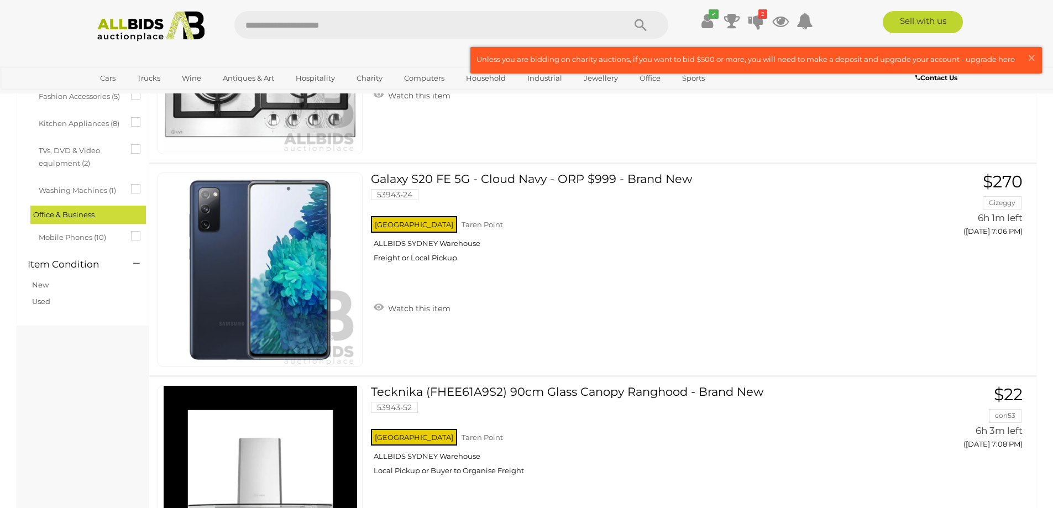
scroll to position [16, 0]
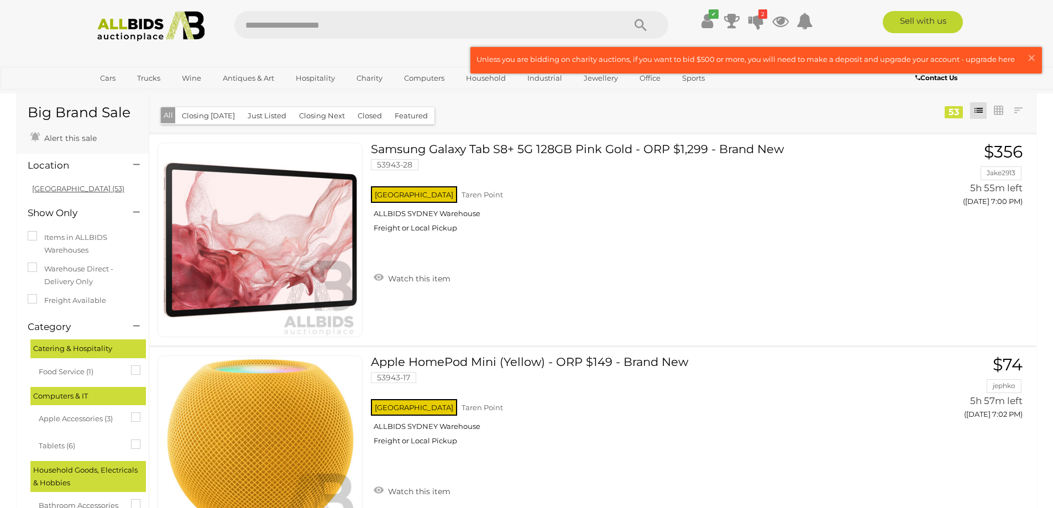
click at [40, 190] on link "NSW (53)" at bounding box center [78, 188] width 92 height 9
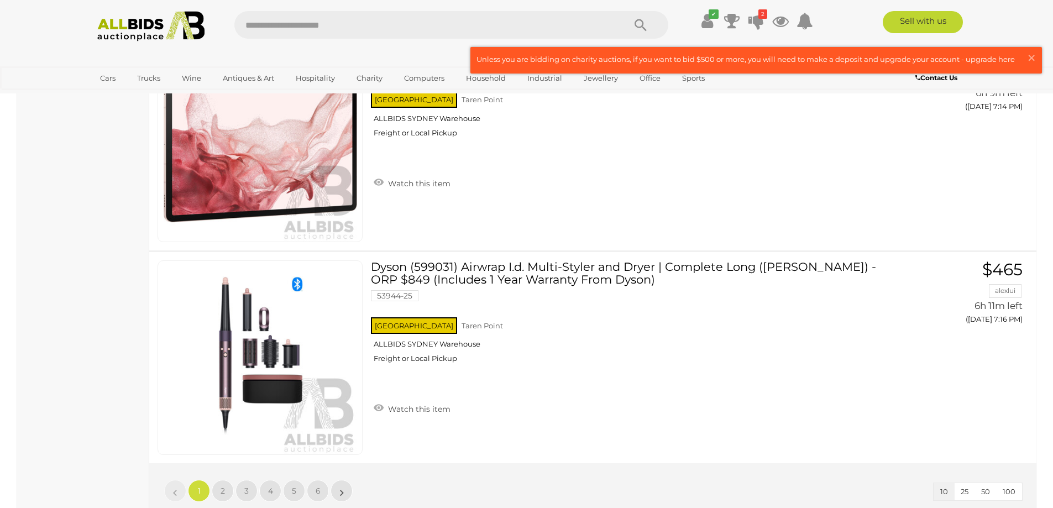
scroll to position [1911, 0]
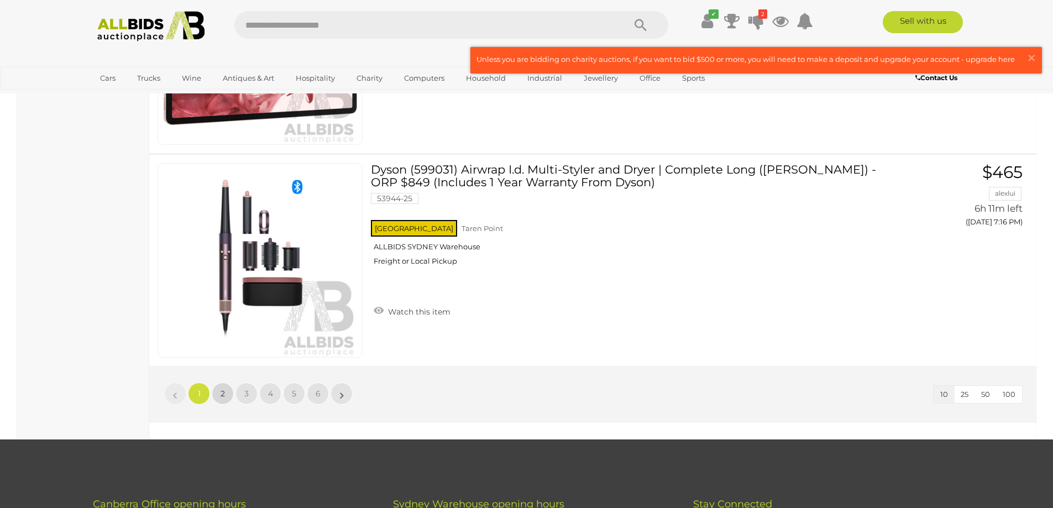
click at [221, 392] on span "2" at bounding box center [223, 394] width 4 height 10
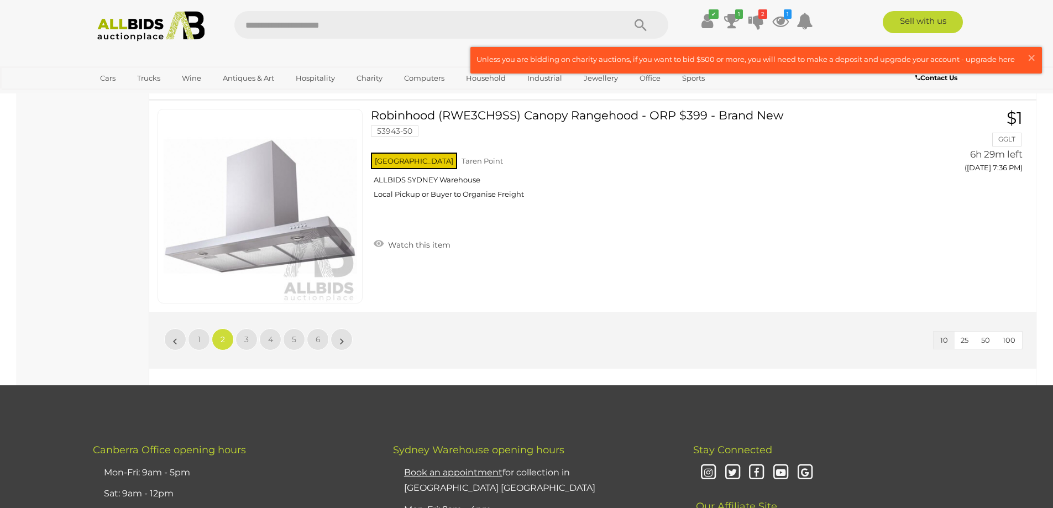
scroll to position [2046, 0]
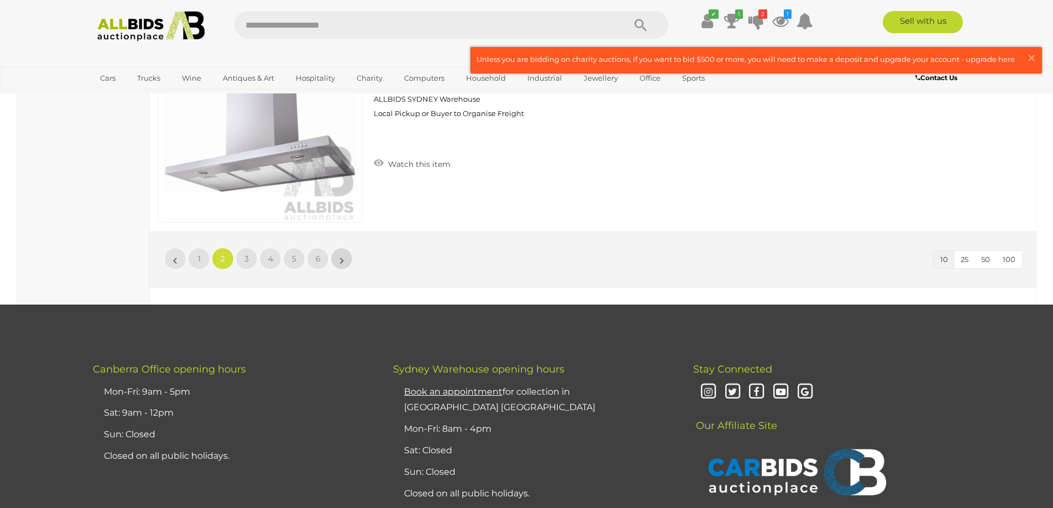
click at [346, 254] on link "»" at bounding box center [342, 259] width 22 height 22
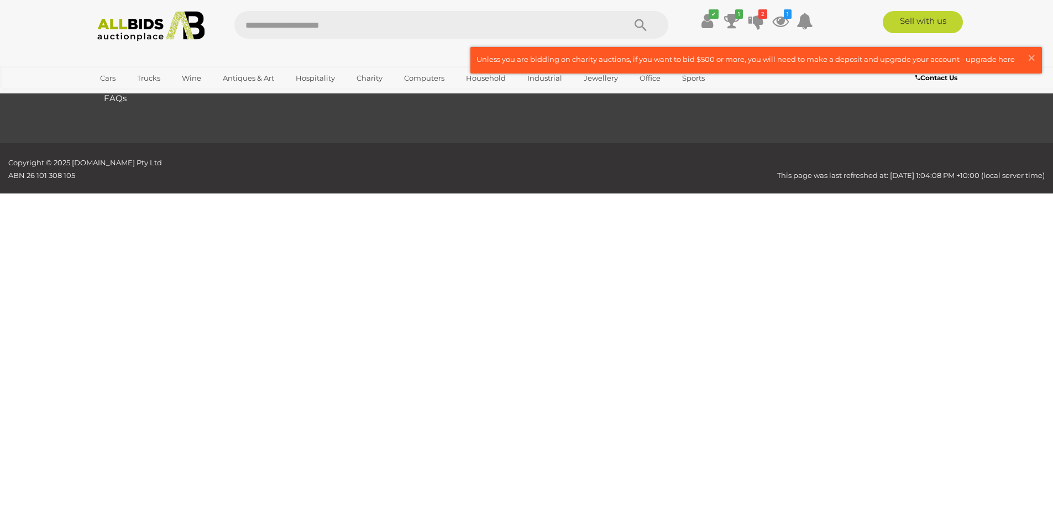
scroll to position [38, 0]
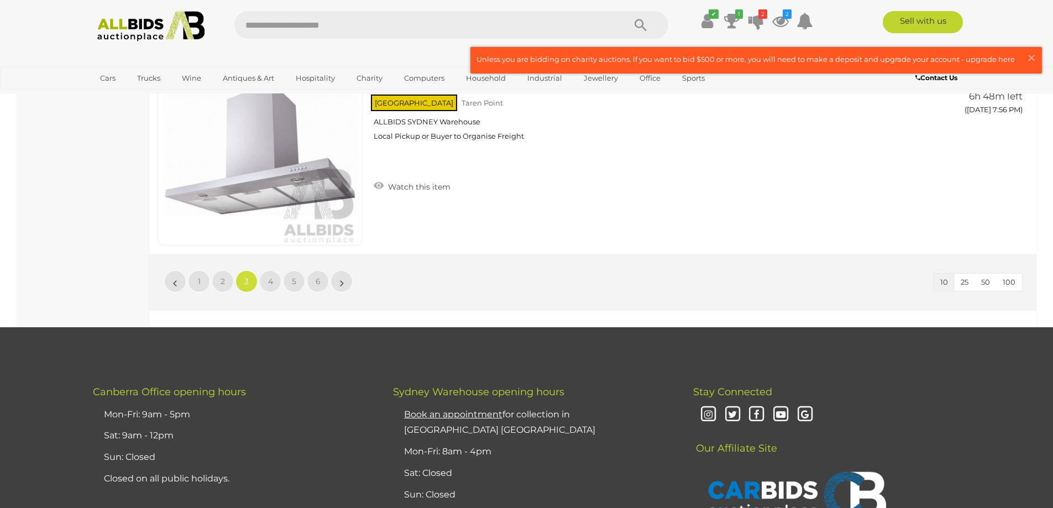
scroll to position [2020, 0]
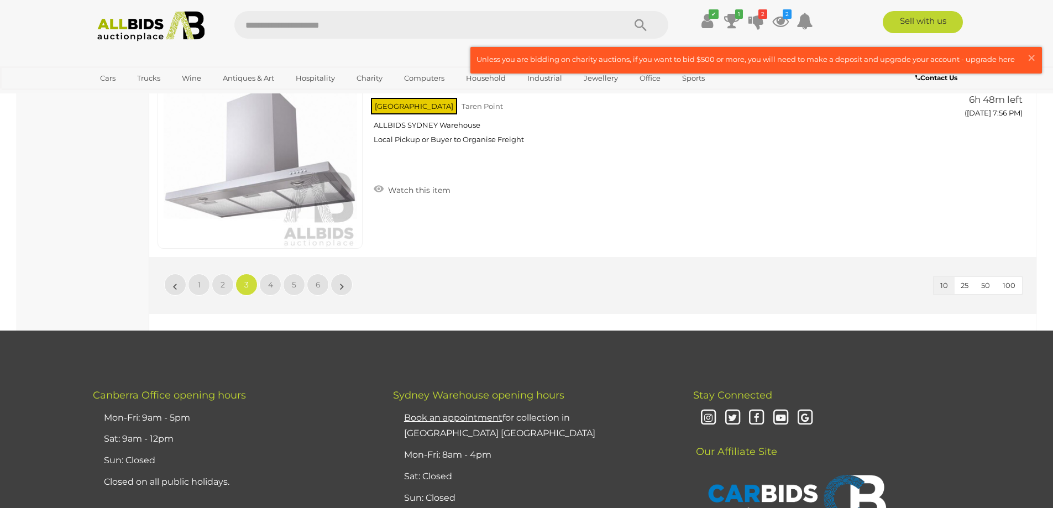
click at [342, 290] on li "»" at bounding box center [342, 285] width 22 height 22
click at [340, 287] on li "»" at bounding box center [342, 285] width 22 height 22
click at [273, 287] on span "4" at bounding box center [270, 285] width 5 height 10
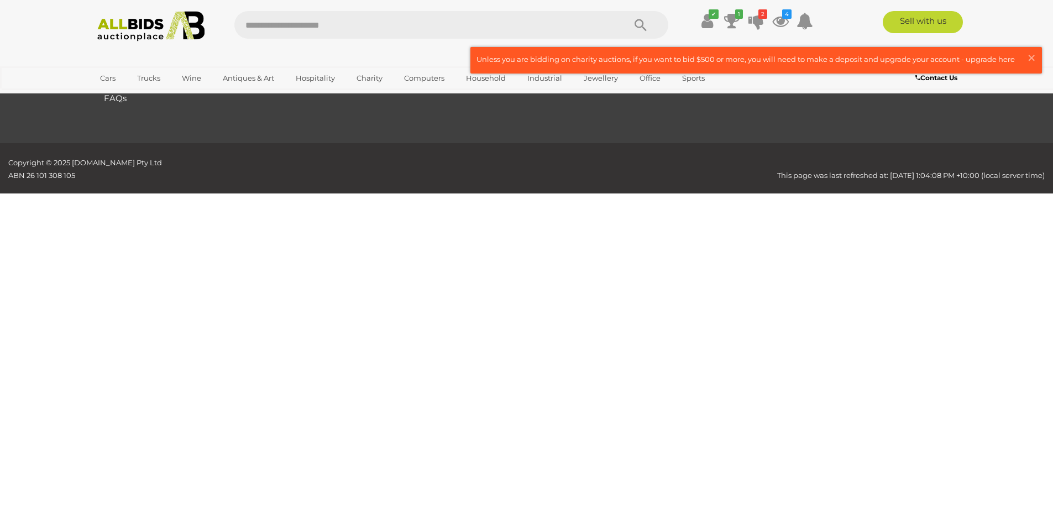
scroll to position [38, 0]
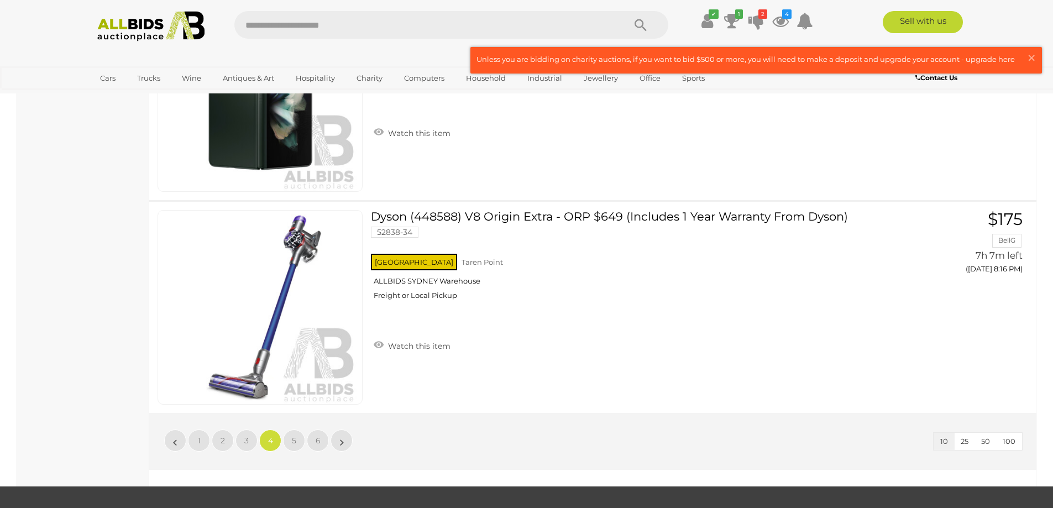
scroll to position [1861, 0]
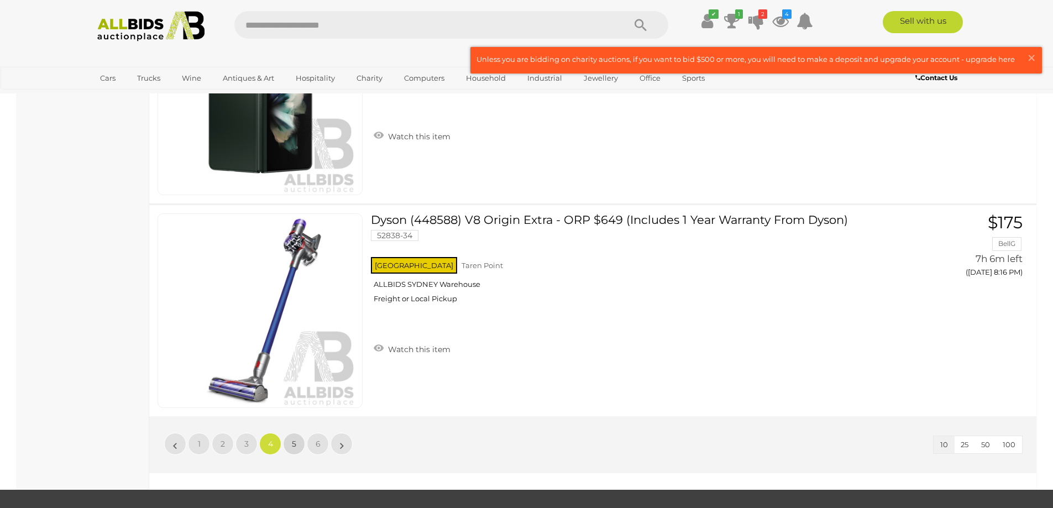
click at [291, 445] on link "5" at bounding box center [294, 444] width 22 height 22
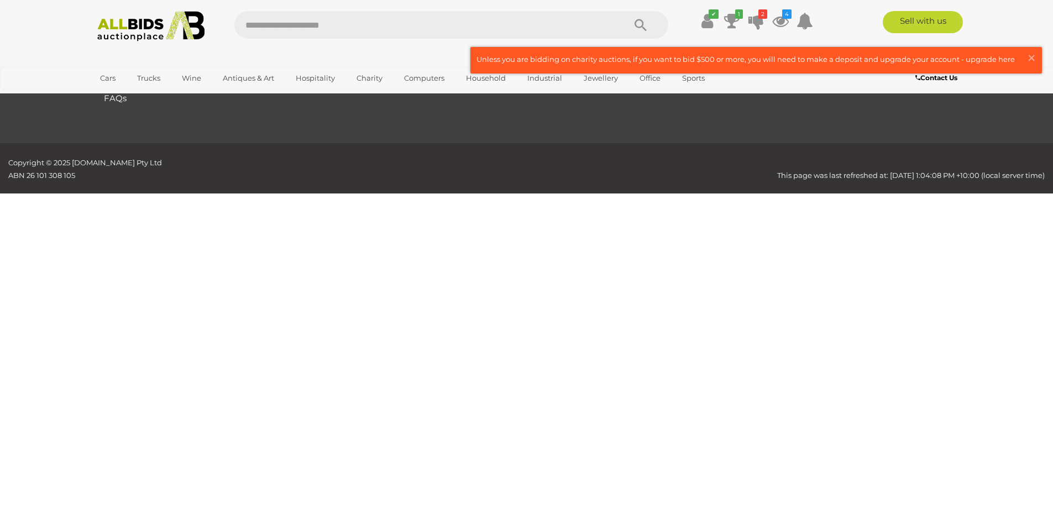
scroll to position [38, 0]
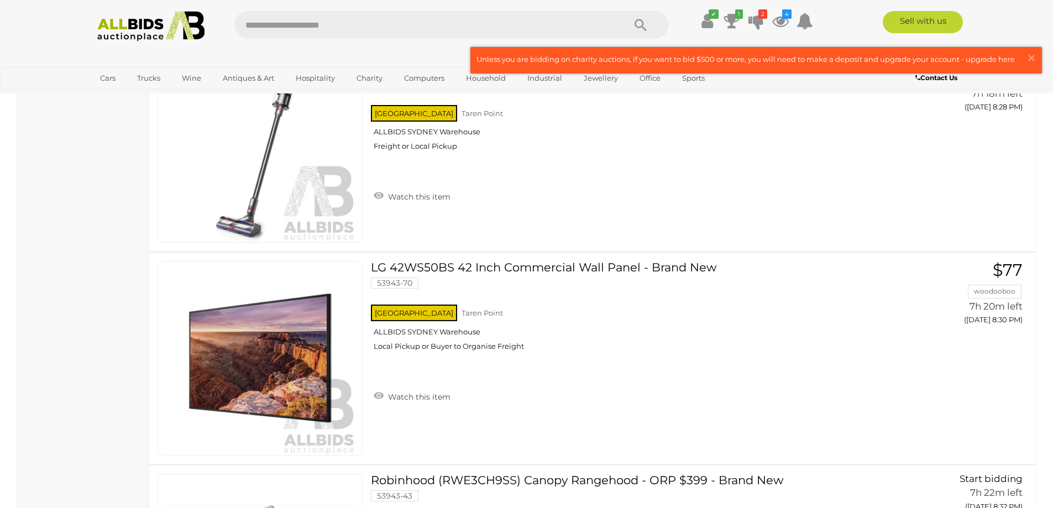
scroll to position [1346, 0]
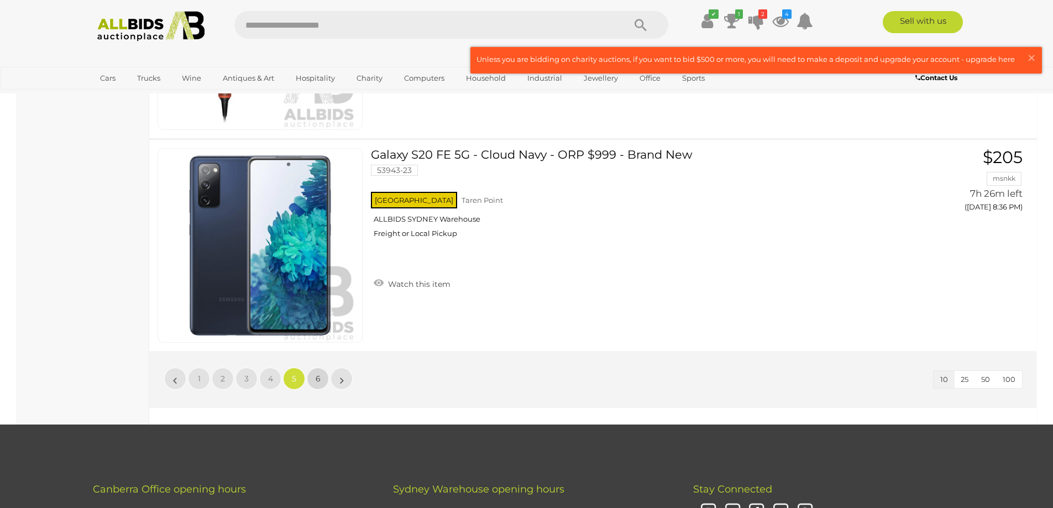
click at [315, 378] on link "6" at bounding box center [318, 379] width 22 height 22
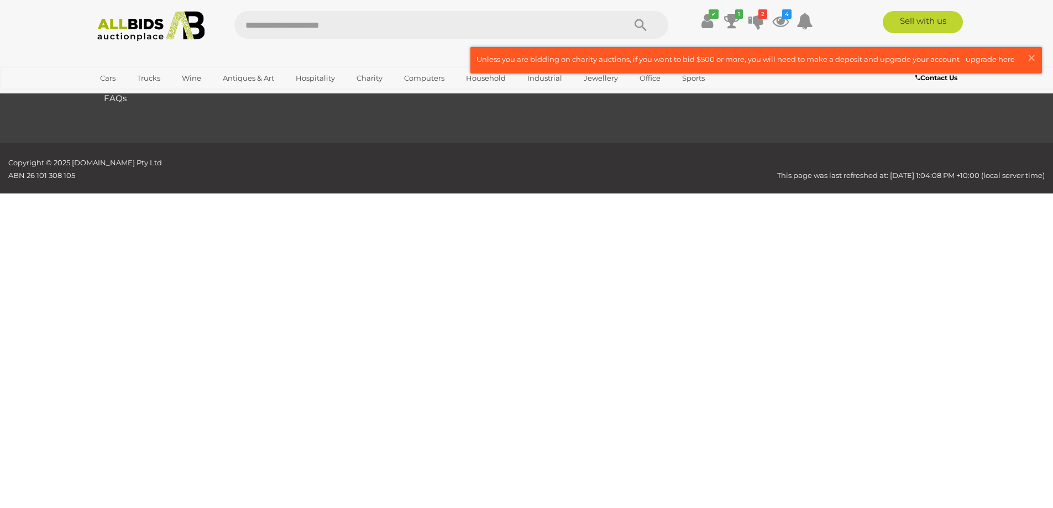
scroll to position [38, 0]
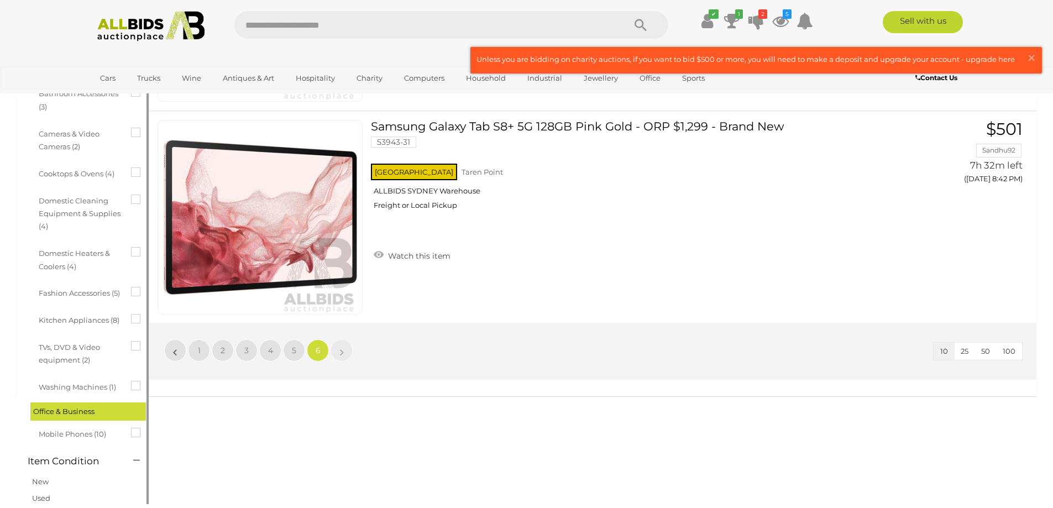
scroll to position [160, 0]
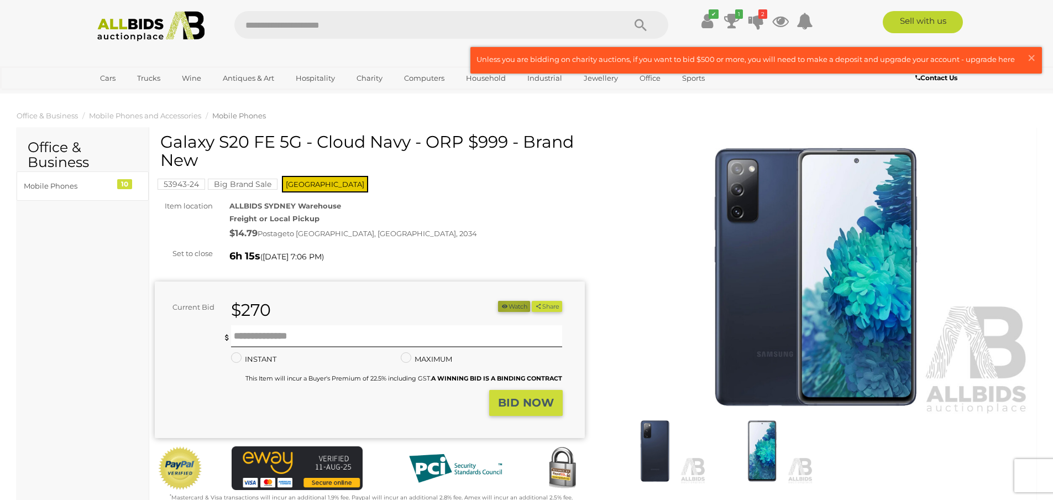
click at [507, 305] on button "Watch" at bounding box center [514, 307] width 32 height 12
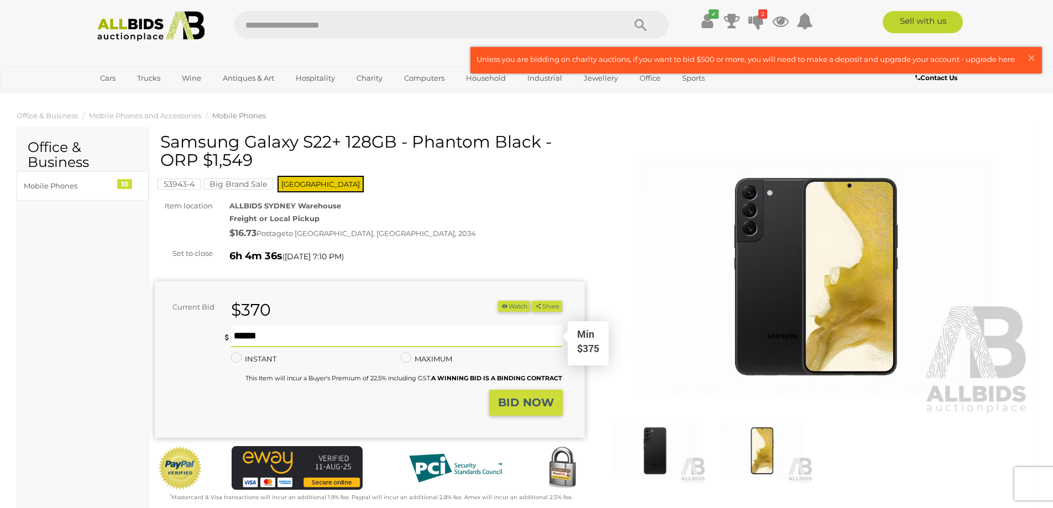
click at [333, 332] on input "text" at bounding box center [397, 336] width 332 height 22
type input "***"
click at [523, 408] on strong "BID NOW" at bounding box center [526, 402] width 56 height 13
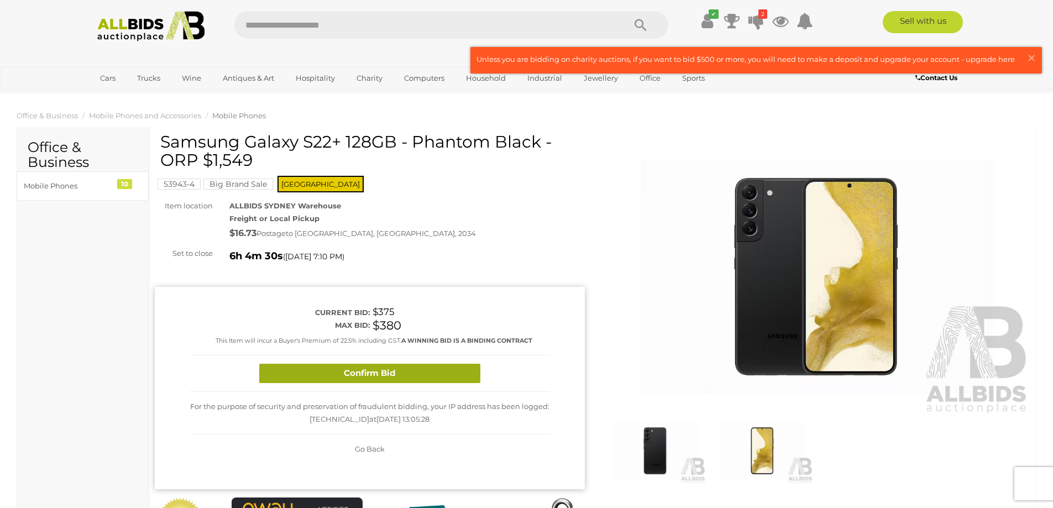
click at [365, 377] on button "Confirm Bid" at bounding box center [369, 373] width 221 height 19
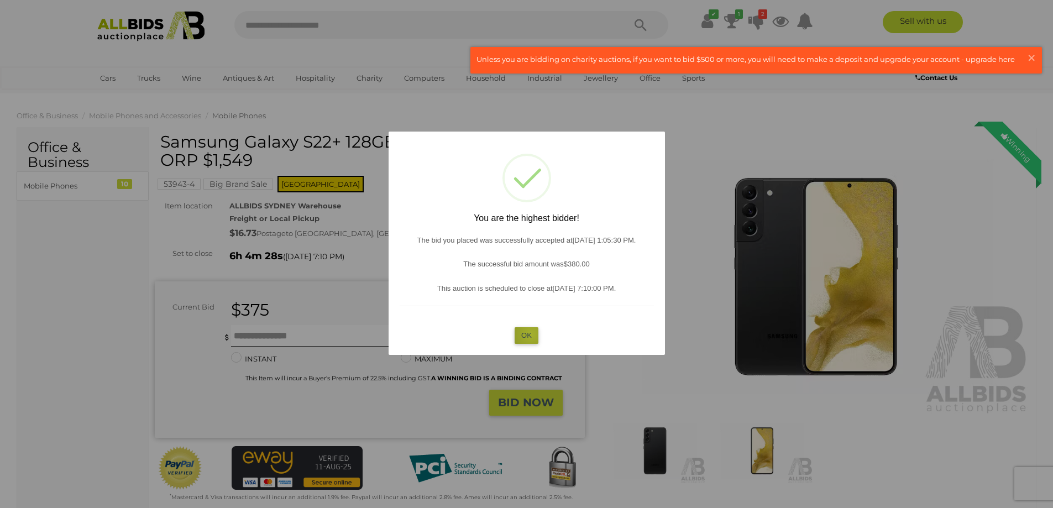
click at [531, 334] on button "OK" at bounding box center [527, 335] width 24 height 16
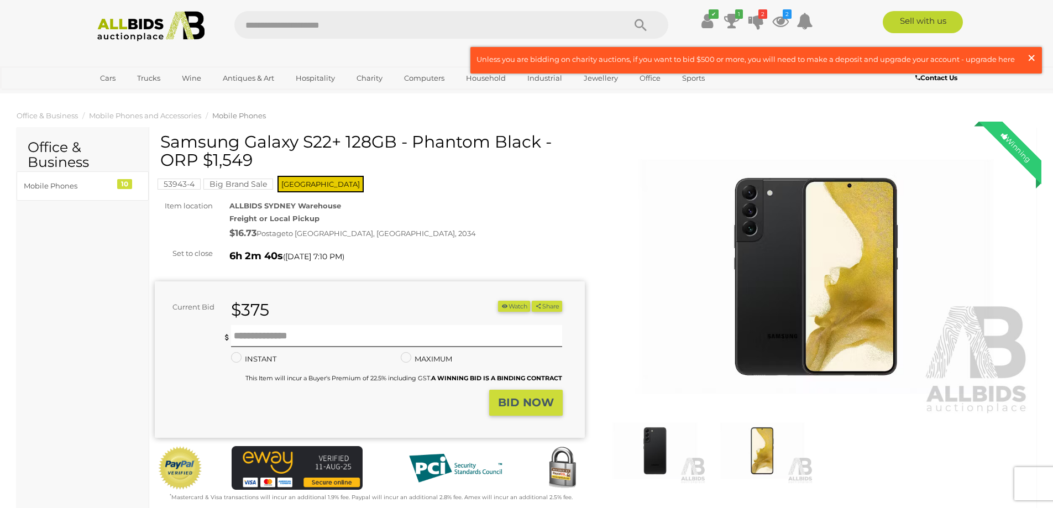
click at [1028, 53] on span "×" at bounding box center [1031, 58] width 10 height 22
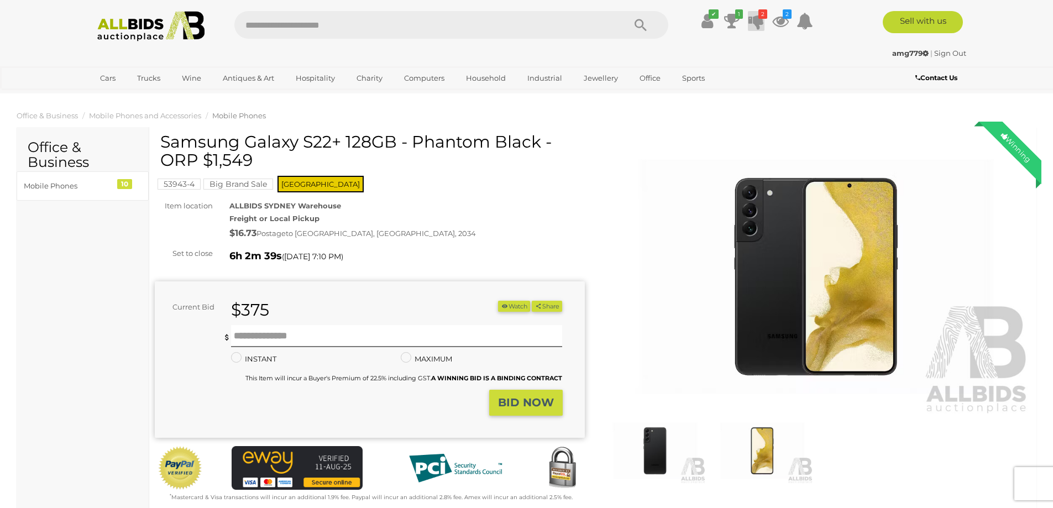
click at [758, 23] on icon at bounding box center [755, 21] width 15 height 20
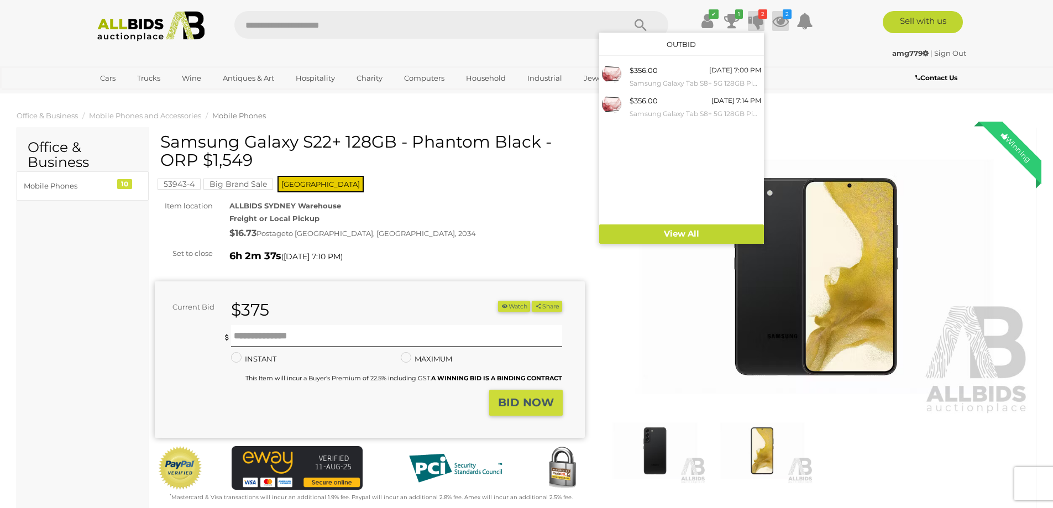
click at [784, 18] on icon "2" at bounding box center [787, 13] width 9 height 9
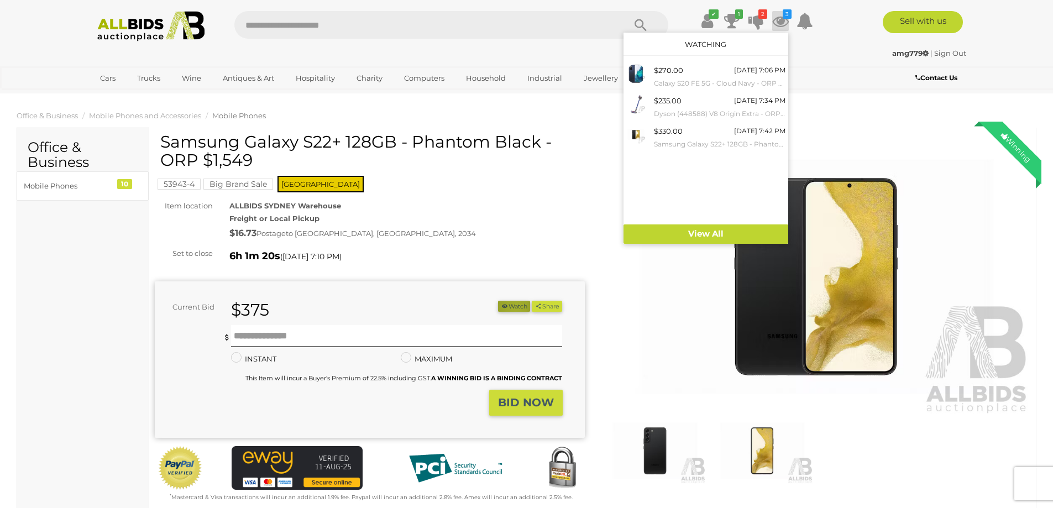
click at [511, 307] on button "Watch" at bounding box center [514, 307] width 32 height 12
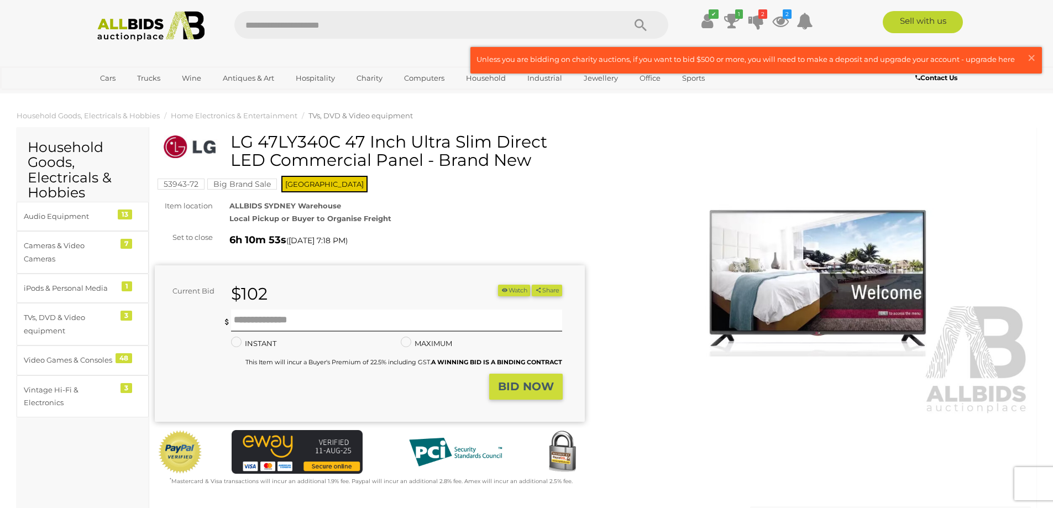
drag, startPoint x: 232, startPoint y: 143, endPoint x: 422, endPoint y: 160, distance: 190.9
click at [422, 160] on h1 "LG 47LY340C 47 Inch Ultra Slim Direct LED Commercial Panel - Brand New" at bounding box center [371, 151] width 422 height 36
copy h1 "LG 47LY340C 47 Inch Ultra Slim Direct LED Commercial Panel"
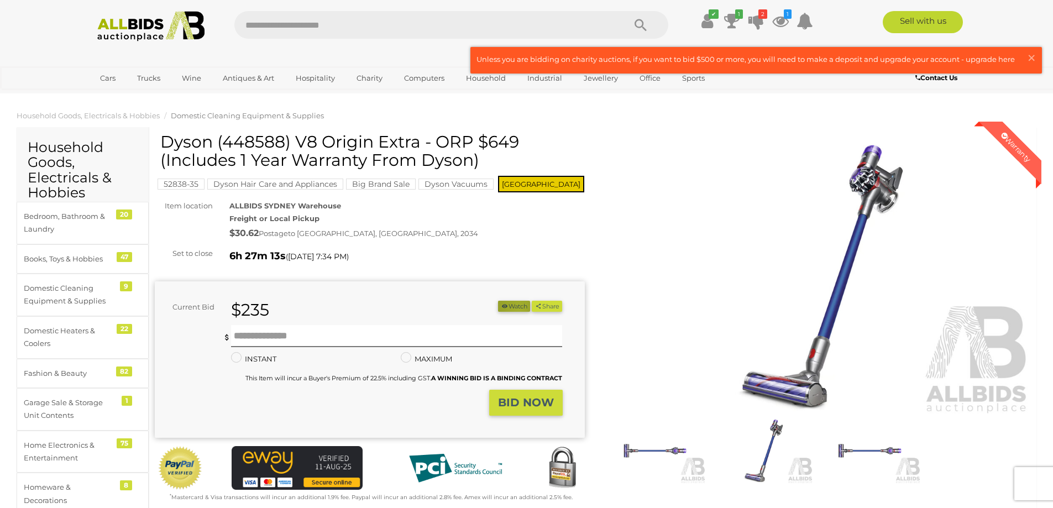
click at [514, 308] on button "Watch" at bounding box center [514, 307] width 32 height 12
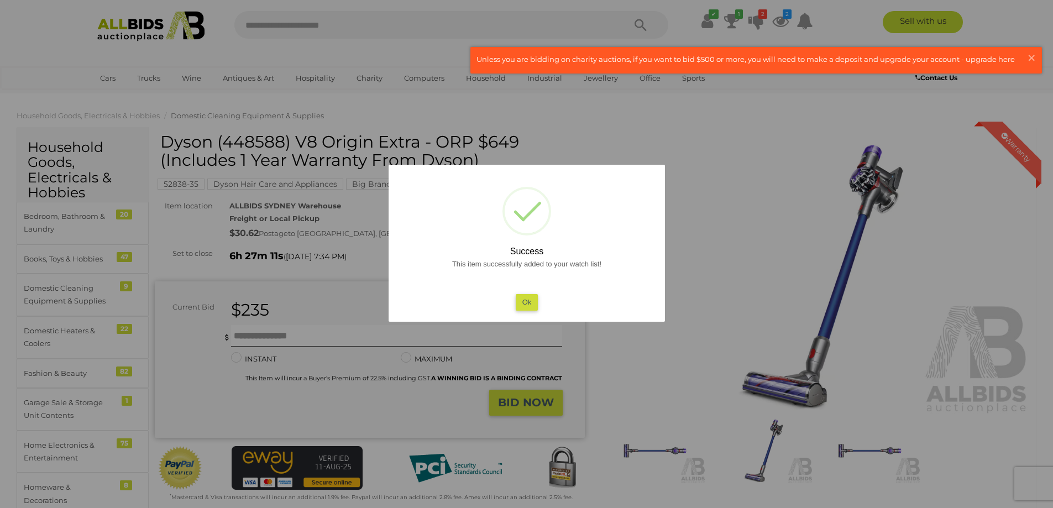
click at [535, 301] on button "Ok" at bounding box center [526, 302] width 23 height 16
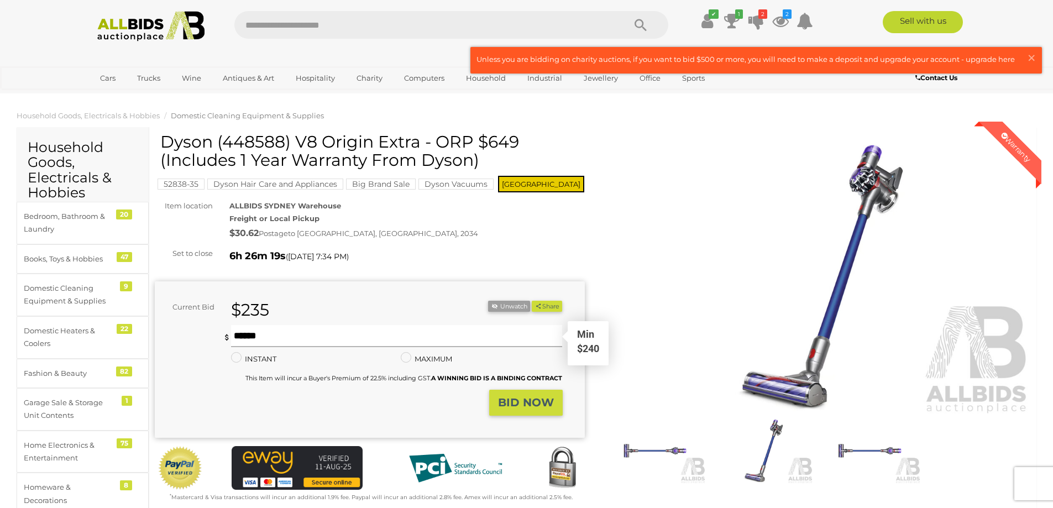
click at [306, 334] on input "text" at bounding box center [397, 336] width 332 height 22
click at [252, 342] on input "text" at bounding box center [397, 336] width 332 height 22
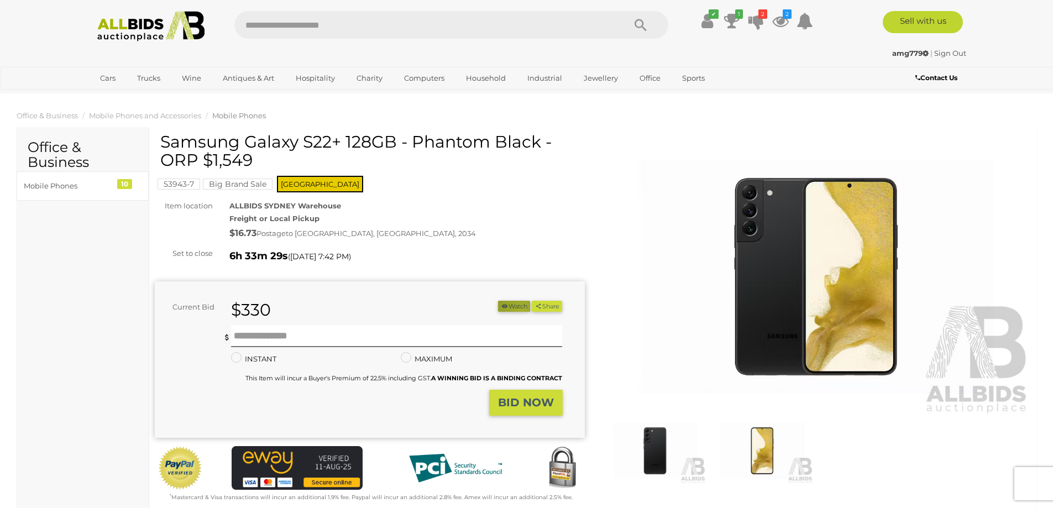
click at [516, 310] on button "Watch" at bounding box center [514, 307] width 32 height 12
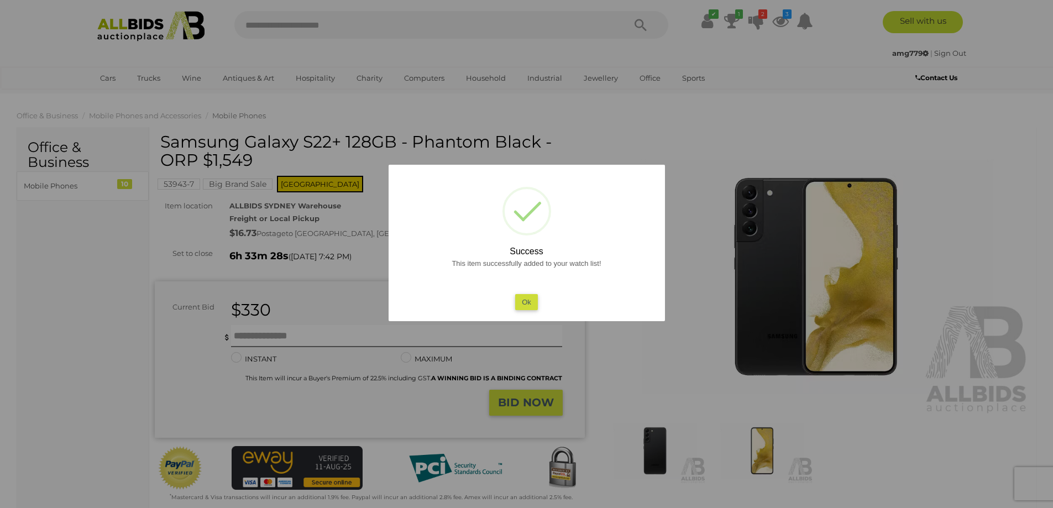
click at [533, 305] on button "Ok" at bounding box center [526, 302] width 23 height 16
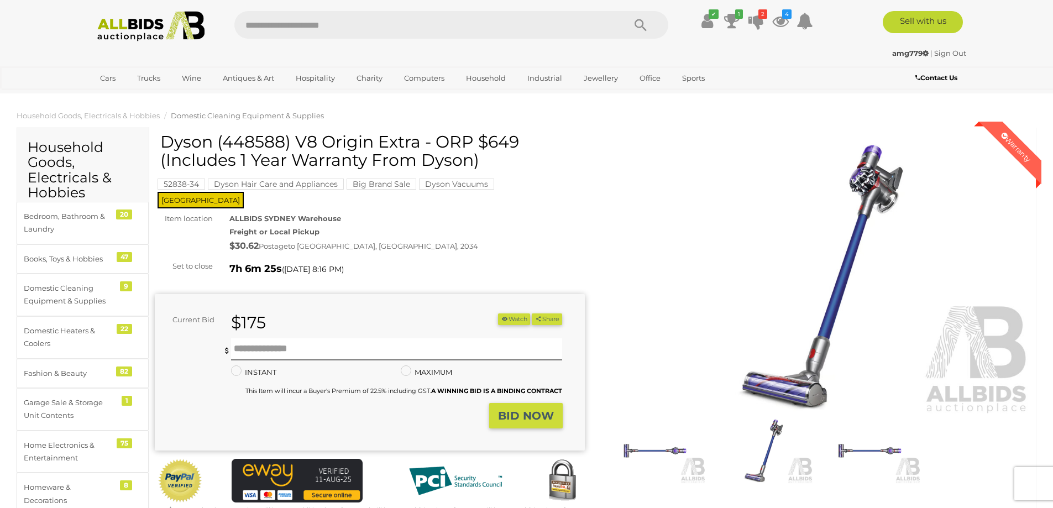
scroll to position [151, 0]
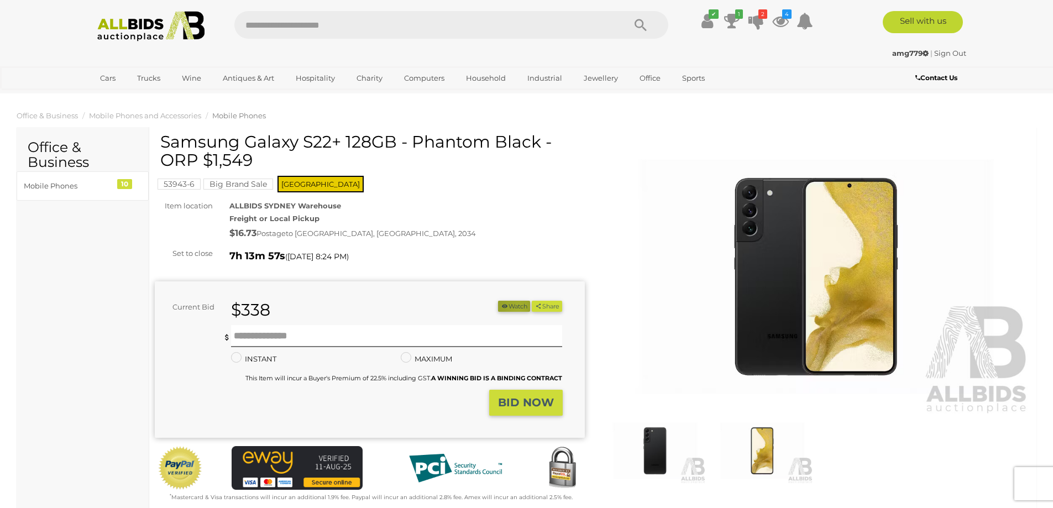
click at [513, 308] on button "Watch" at bounding box center [514, 307] width 32 height 12
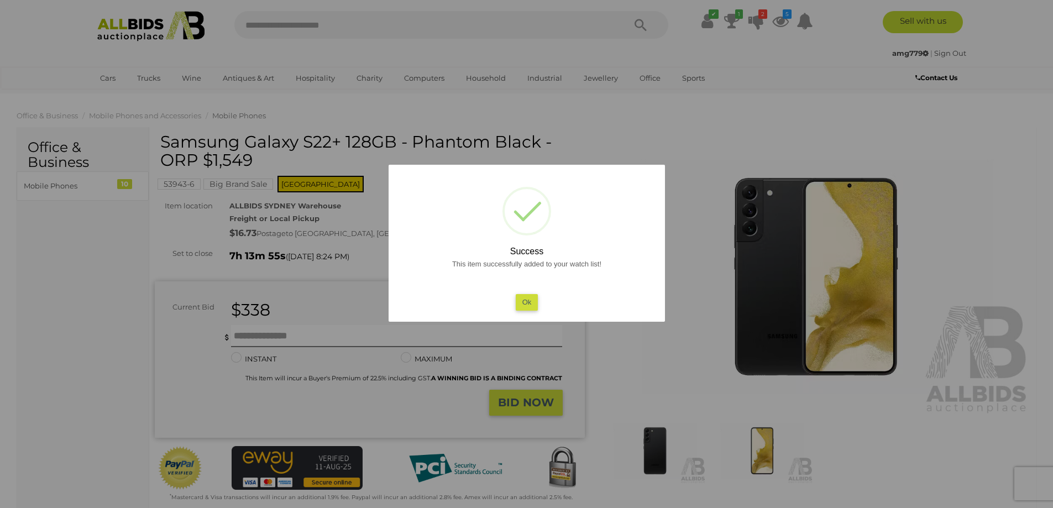
click at [528, 304] on button "Ok" at bounding box center [526, 302] width 23 height 16
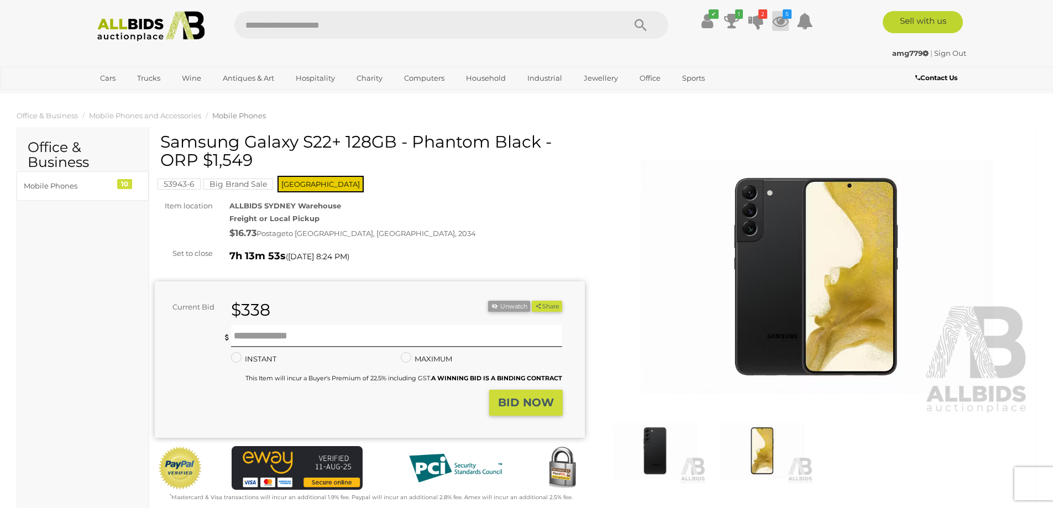
click at [780, 19] on icon at bounding box center [780, 21] width 17 height 20
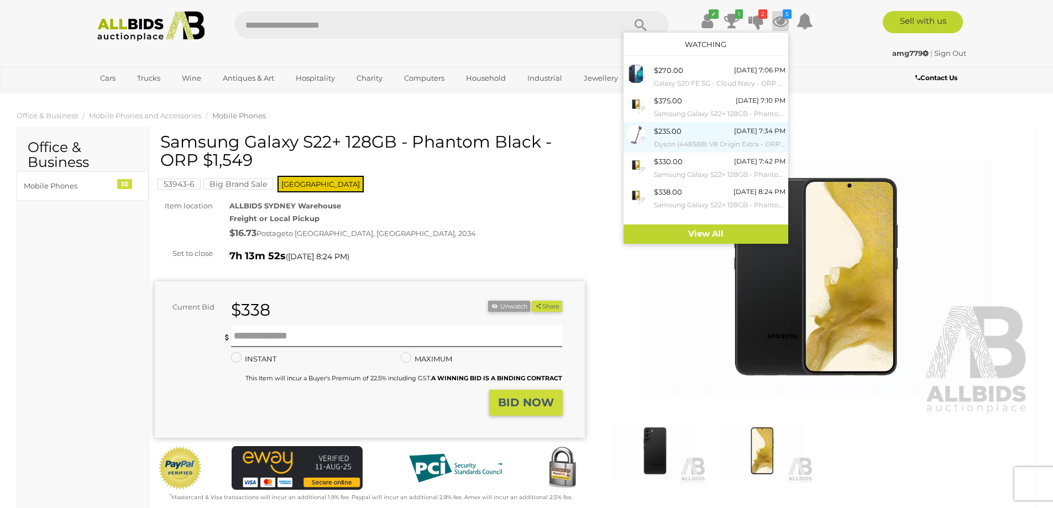
click at [684, 135] on div "$235.00 Today 7:34 PM Dyson (448588) V8 Origin Extra - ORP $649 (Includes 1 Yea…" at bounding box center [720, 137] width 132 height 25
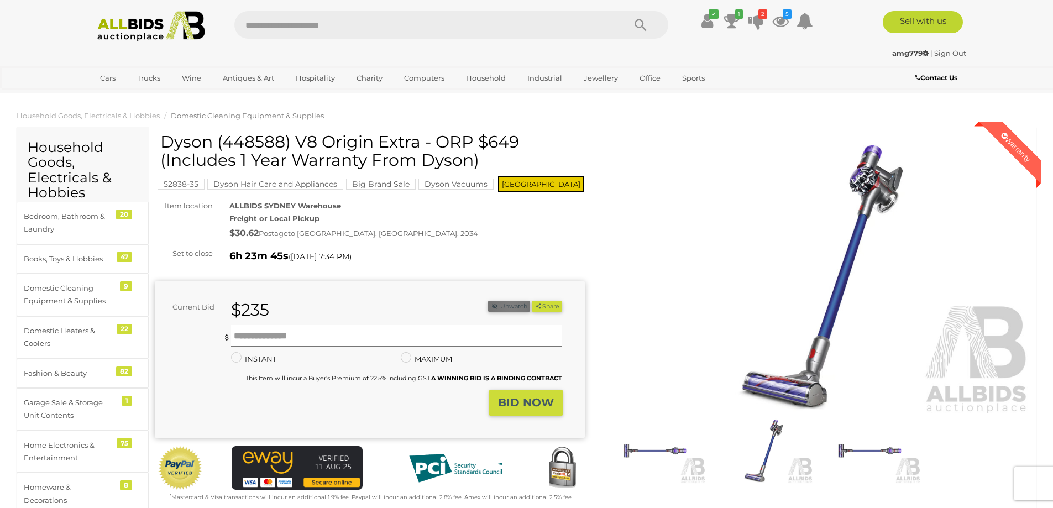
click at [509, 305] on button "Unwatch" at bounding box center [509, 307] width 42 height 12
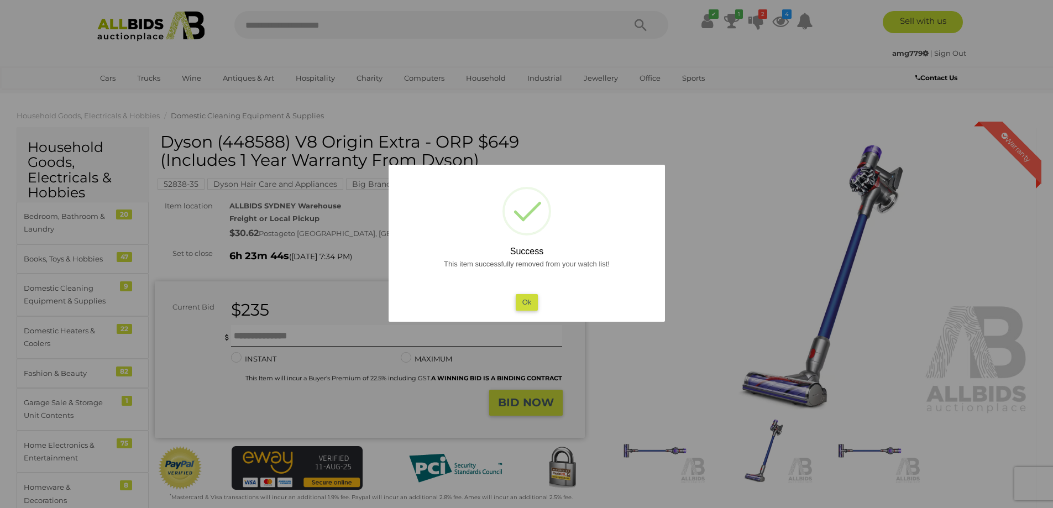
click at [531, 295] on button "Ok" at bounding box center [526, 302] width 23 height 16
